Goal: Task Accomplishment & Management: Use online tool/utility

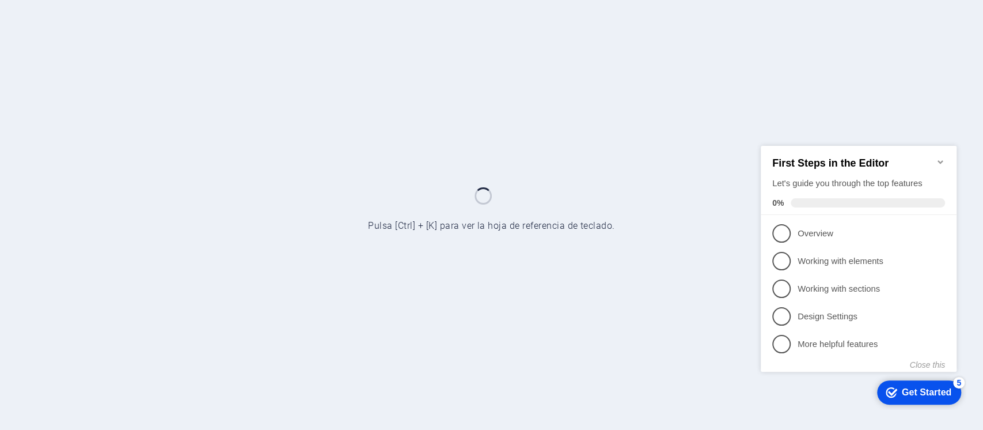
click at [939, 160] on icon "Minimize checklist" at bounding box center [940, 161] width 5 height 3
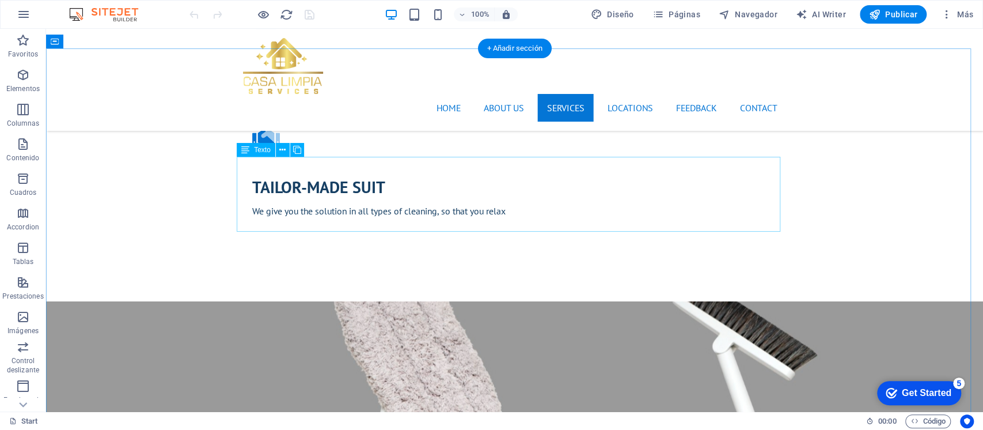
scroll to position [1355, 0]
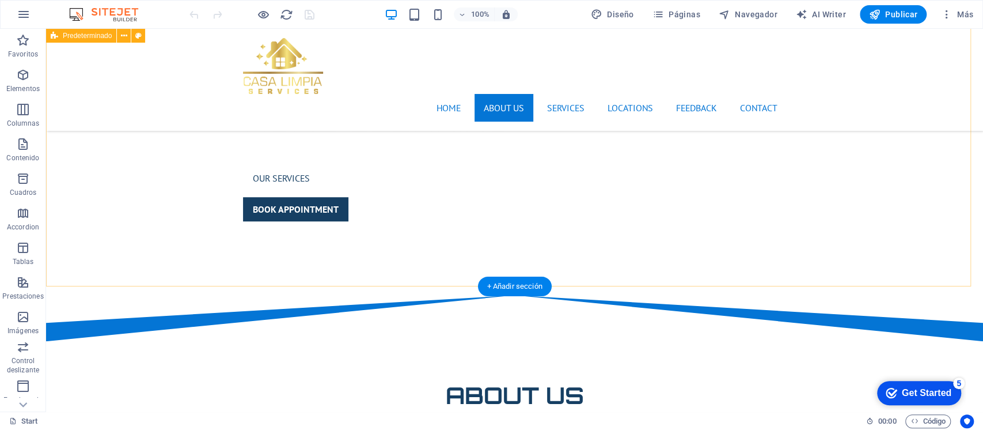
scroll to position [433, 0]
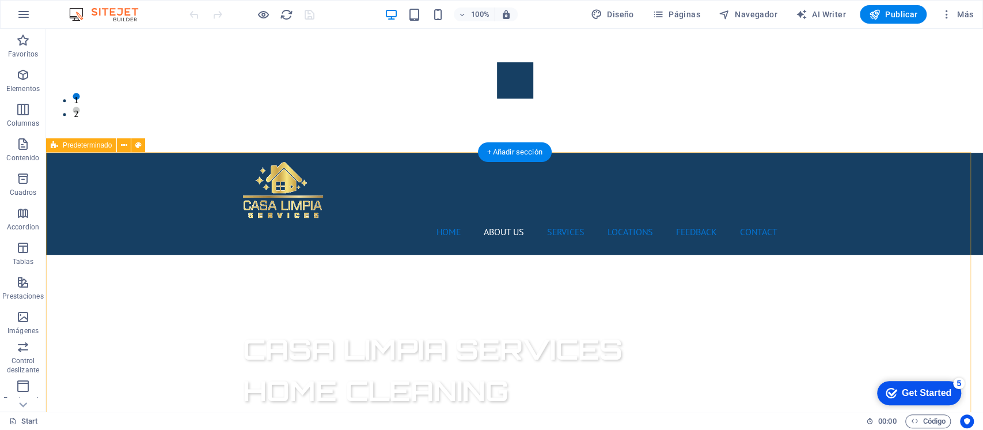
scroll to position [0, 0]
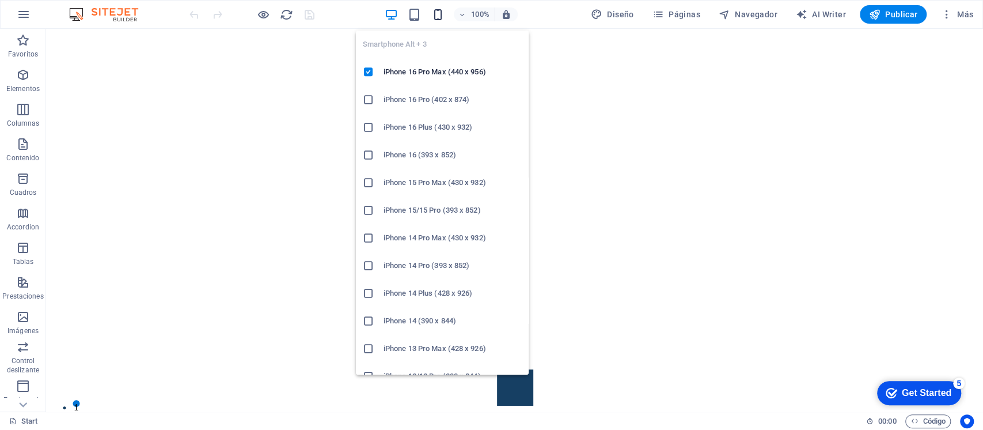
click at [440, 9] on icon "button" at bounding box center [437, 14] width 13 height 13
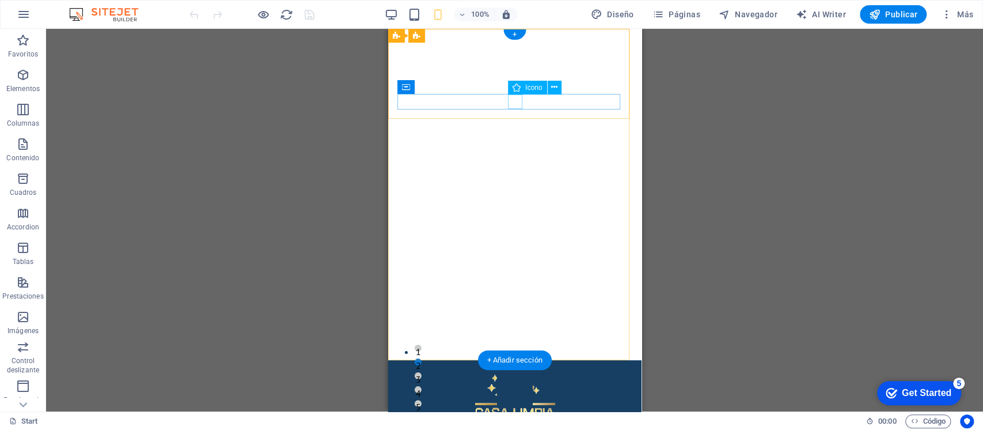
click at [514, 426] on figure at bounding box center [509, 433] width 225 height 14
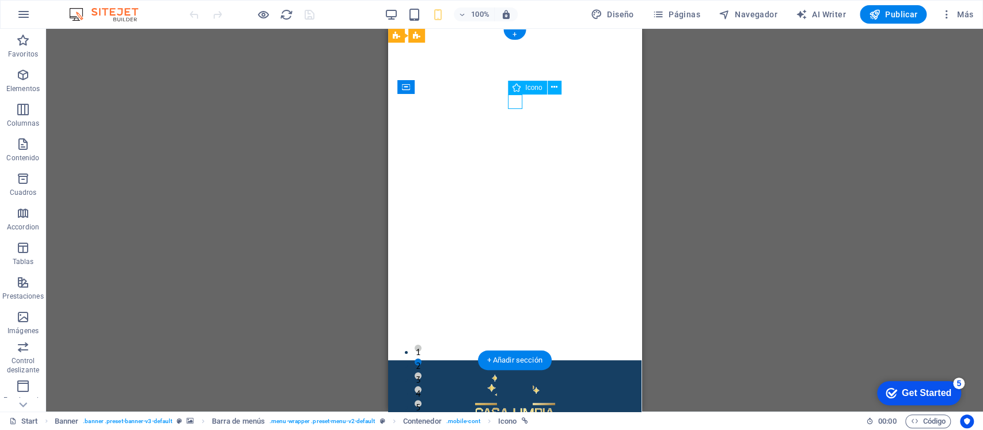
click at [514, 426] on figure at bounding box center [509, 433] width 225 height 14
drag, startPoint x: 514, startPoint y: 104, endPoint x: 413, endPoint y: 106, distance: 101.4
click at [514, 426] on figure at bounding box center [509, 433] width 225 height 14
select select "xMidYMid"
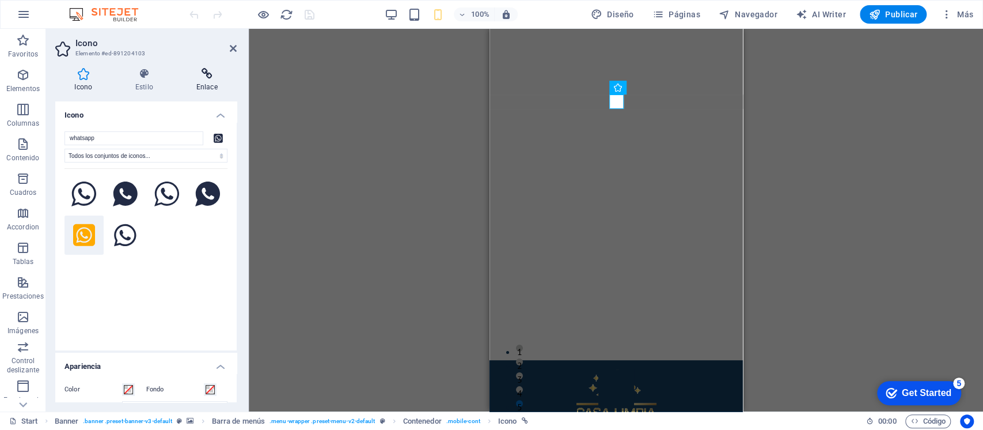
click at [206, 81] on h4 "Enlace" at bounding box center [207, 80] width 60 height 24
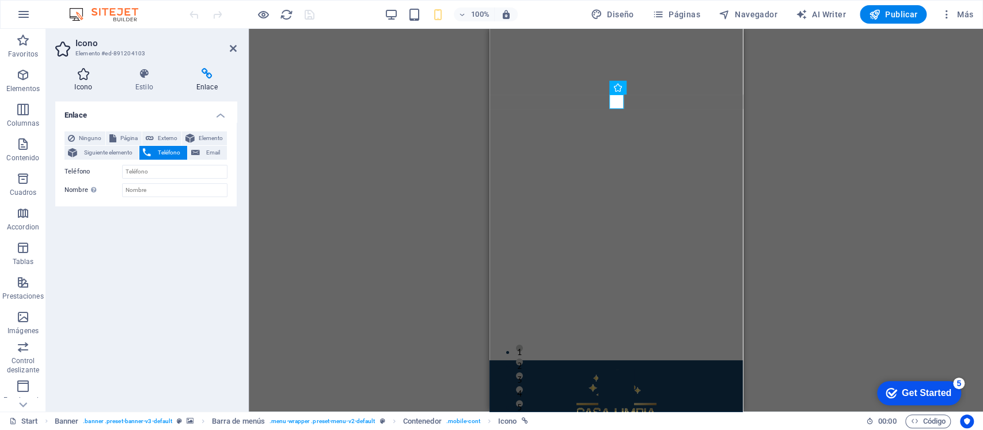
click at [86, 81] on h4 "Icono" at bounding box center [85, 80] width 61 height 24
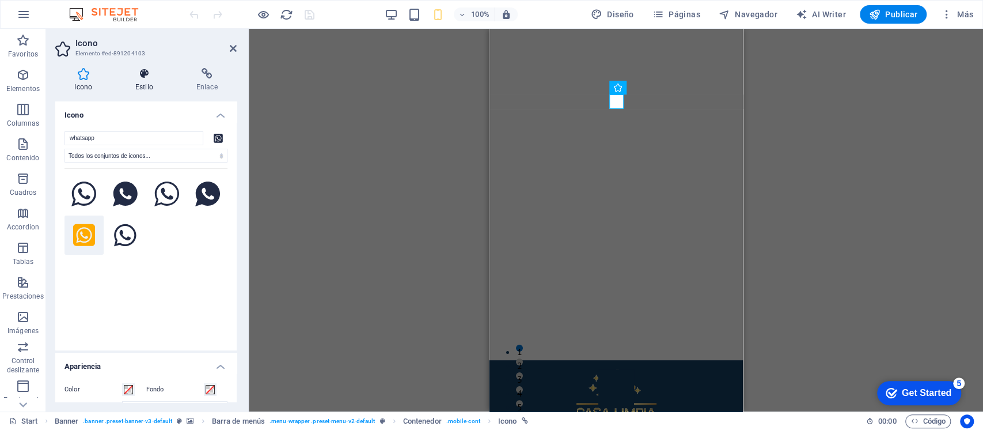
click at [148, 81] on h4 "Estilo" at bounding box center [146, 80] width 61 height 24
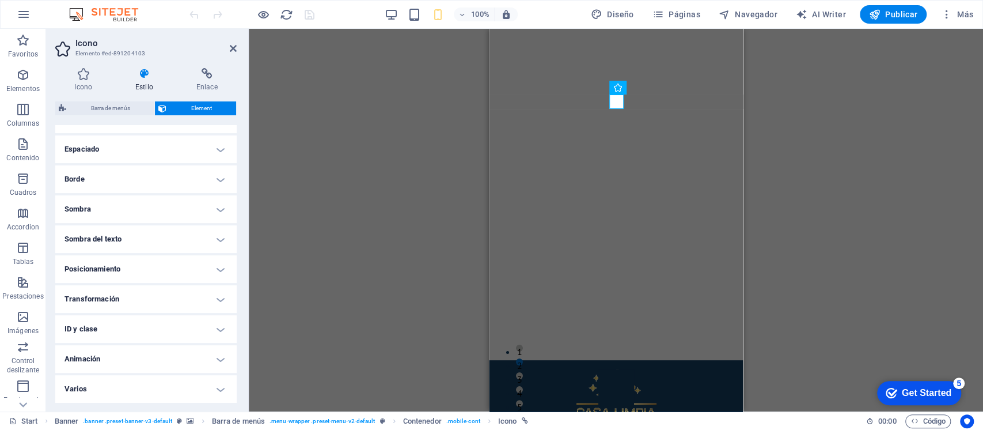
scroll to position [65, 0]
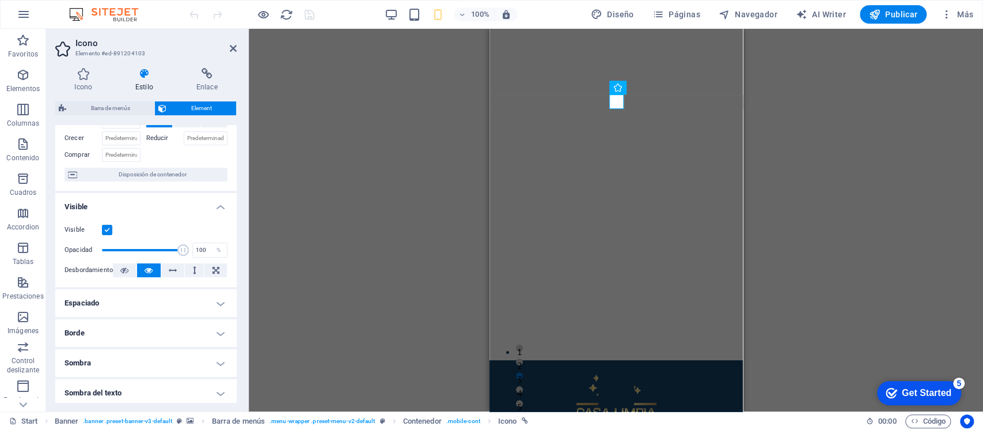
click at [220, 207] on h4 "Visible" at bounding box center [145, 203] width 181 height 21
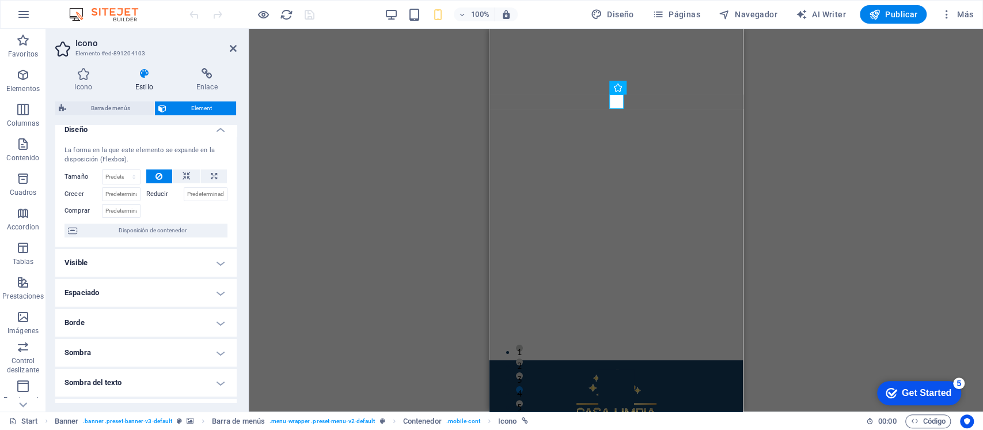
scroll to position [0, 0]
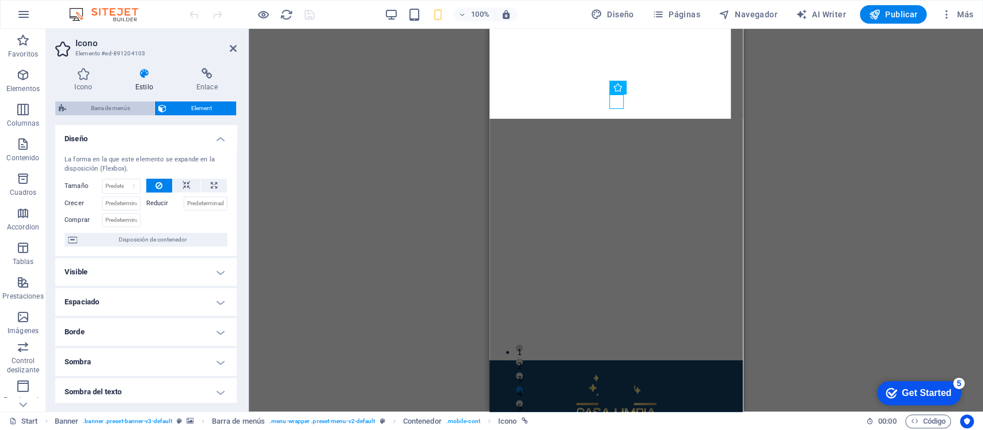
click at [116, 104] on span "Barra de menús" at bounding box center [110, 108] width 81 height 14
select select "rem"
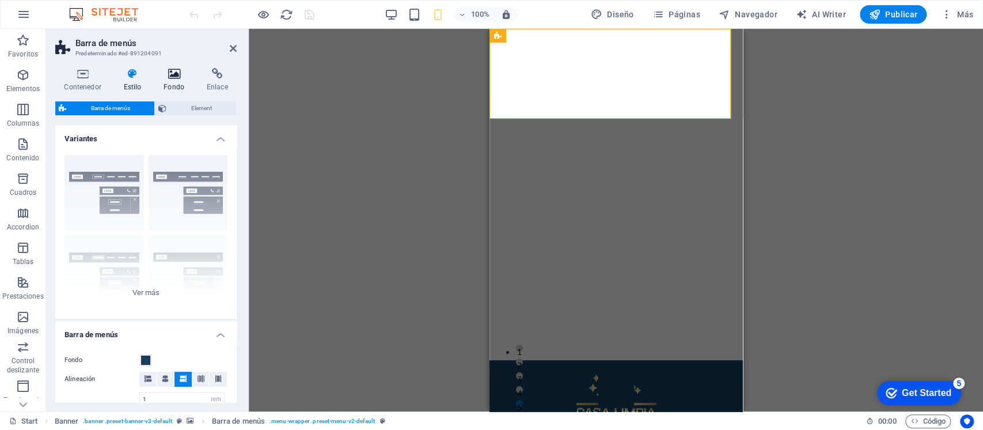
click at [173, 77] on icon at bounding box center [174, 74] width 39 height 12
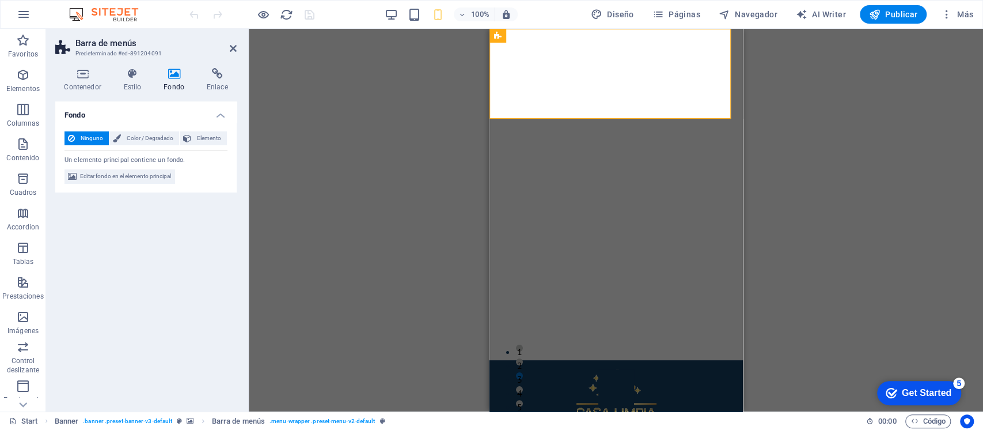
click at [331, 169] on div "Arrastra aquí para reemplazar el contenido existente. Si quieres crear un eleme…" at bounding box center [616, 220] width 734 height 382
click at [336, 146] on div "Arrastra aquí para reemplazar el contenido existente. Si quieres crear un eleme…" at bounding box center [616, 220] width 734 height 382
click at [395, 130] on div "Arrastra aquí para reemplazar el contenido existente. Si quieres crear un eleme…" at bounding box center [616, 220] width 734 height 382
click at [802, 142] on div "Arrastra aquí para reemplazar el contenido existente. Si quieres crear un eleme…" at bounding box center [616, 220] width 734 height 382
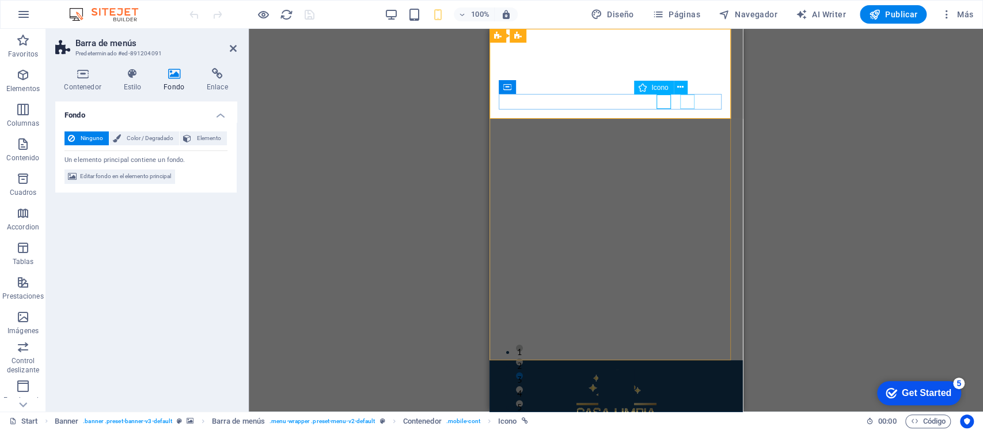
click at [681, 86] on icon at bounding box center [679, 87] width 6 height 12
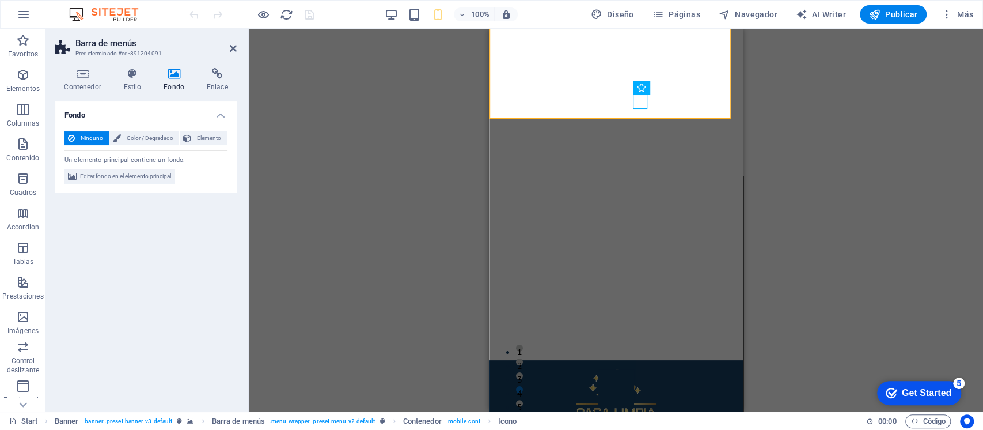
click at [869, 131] on div "Arrastra aquí para reemplazar el contenido existente. Si quieres crear un eleme…" at bounding box center [616, 220] width 734 height 382
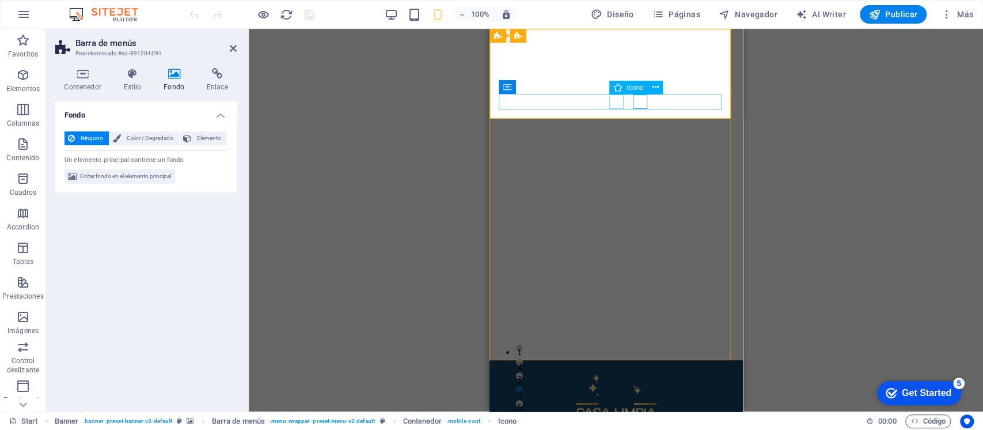
click at [618, 426] on figure at bounding box center [611, 433] width 225 height 14
click at [653, 88] on icon at bounding box center [656, 87] width 6 height 12
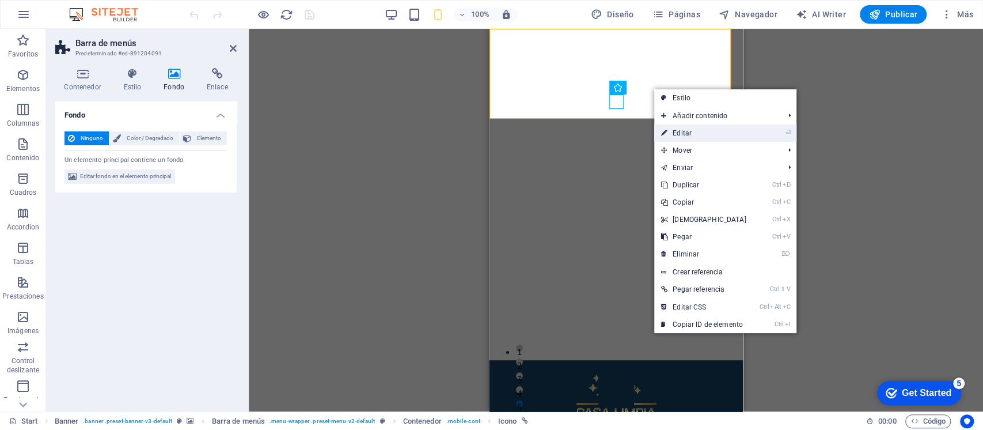
click at [684, 134] on link "⏎ Editar" at bounding box center [703, 132] width 99 height 17
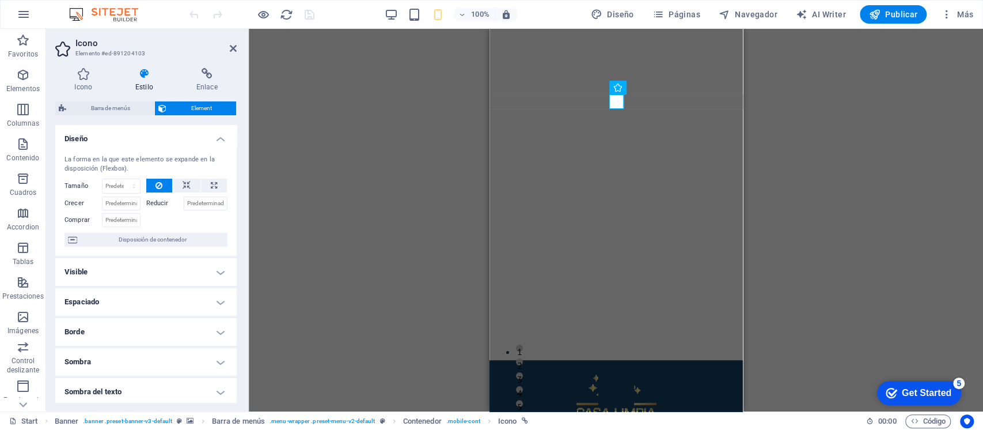
click at [232, 47] on icon at bounding box center [233, 48] width 7 height 9
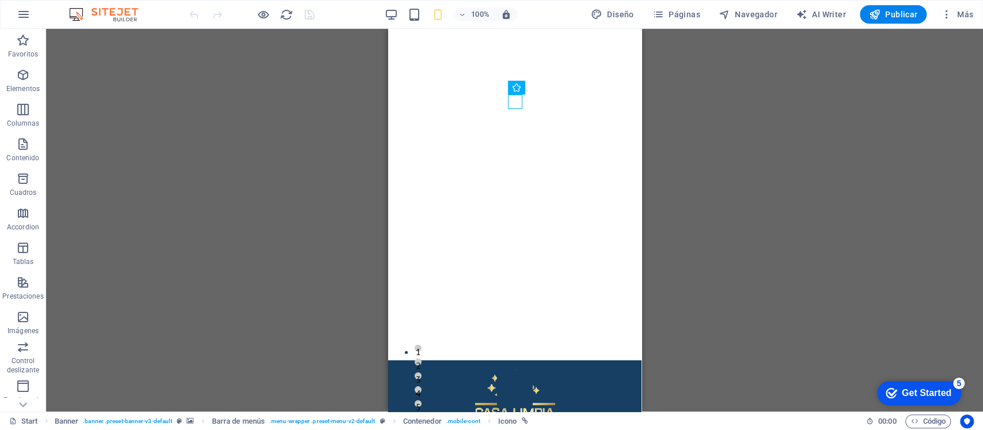
drag, startPoint x: 268, startPoint y: 140, endPoint x: 277, endPoint y: 139, distance: 9.3
click at [269, 141] on div "H1 Banner Contenedor Banner Barra de menús Menú Predeterminado HTML Predetermin…" at bounding box center [514, 220] width 937 height 382
click at [885, 11] on span "Publicar" at bounding box center [893, 15] width 49 height 12
